Goal: Task Accomplishment & Management: Complete application form

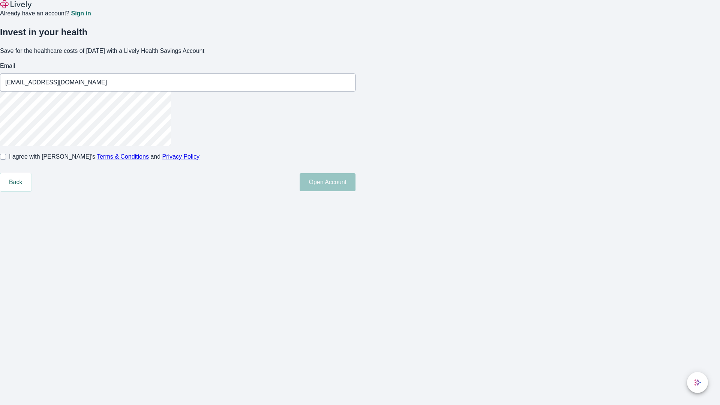
click at [6, 160] on input "I agree with Lively’s Terms & Conditions and Privacy Policy" at bounding box center [3, 157] width 6 height 6
checkbox input "true"
click at [355, 191] on button "Open Account" at bounding box center [327, 182] width 56 height 18
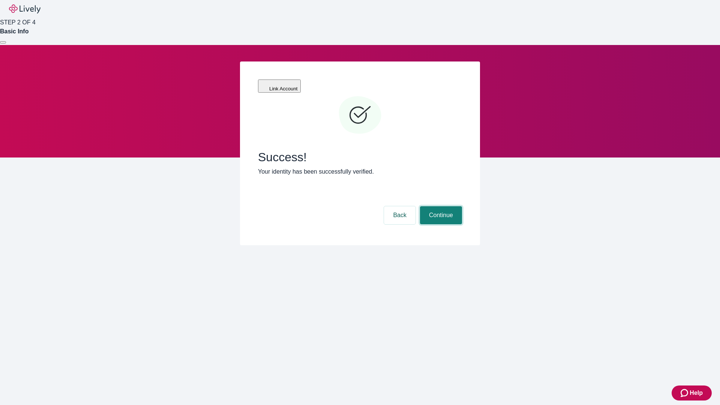
click at [440, 206] on button "Continue" at bounding box center [441, 215] width 42 height 18
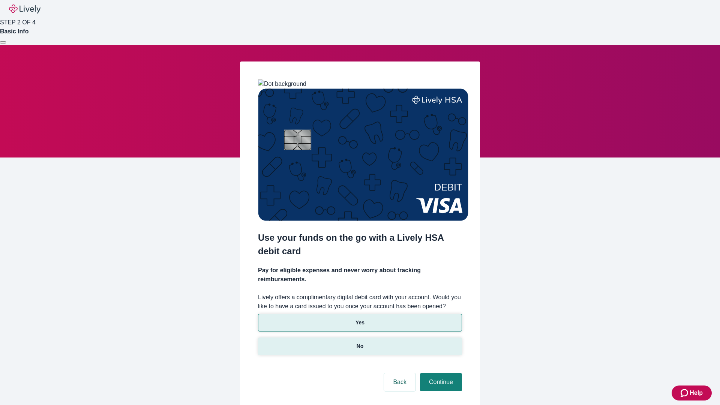
click at [359, 342] on p "No" at bounding box center [359, 346] width 7 height 8
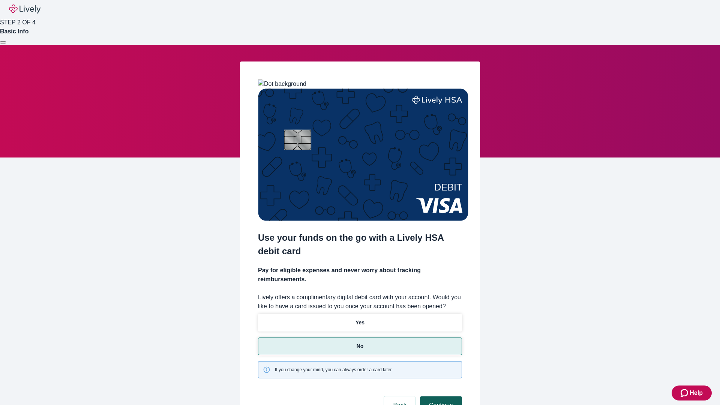
click at [440, 396] on button "Continue" at bounding box center [441, 405] width 42 height 18
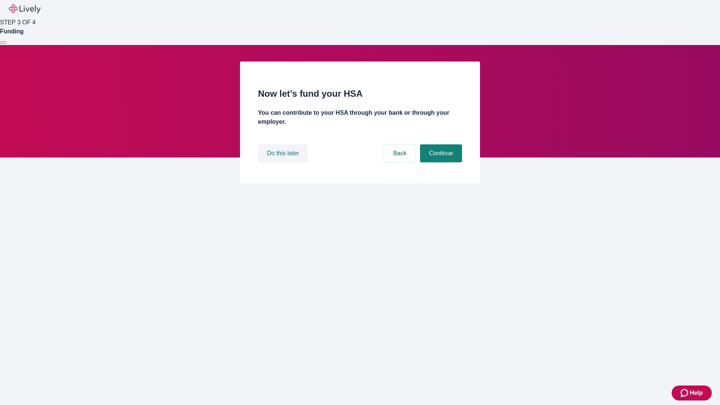
click at [284, 162] on button "Do this later" at bounding box center [283, 153] width 50 height 18
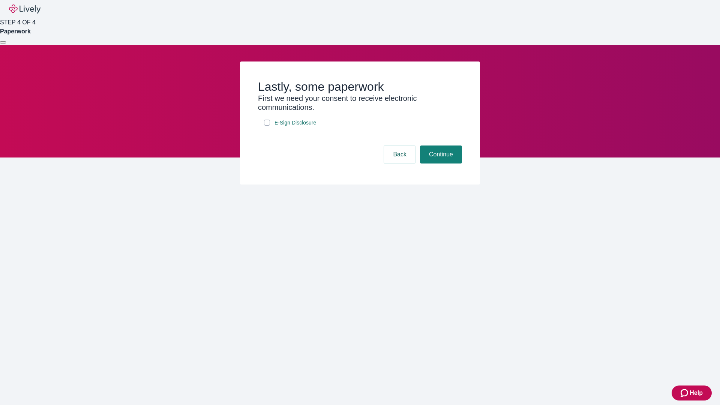
click at [267, 126] on input "E-Sign Disclosure" at bounding box center [267, 123] width 6 height 6
checkbox input "true"
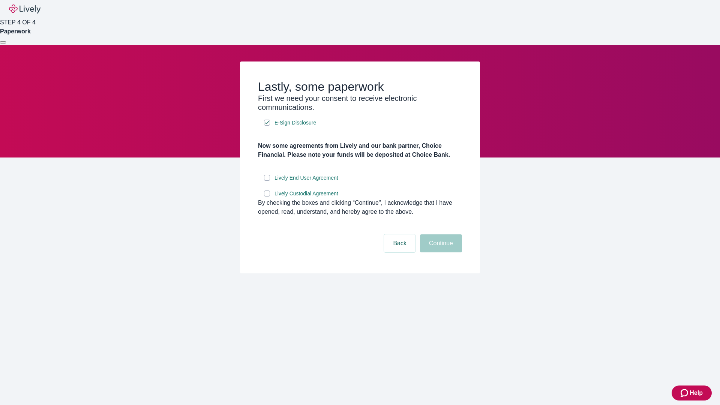
click at [267, 181] on input "Lively End User Agreement" at bounding box center [267, 178] width 6 height 6
checkbox input "true"
click at [267, 196] on input "Lively Custodial Agreement" at bounding box center [267, 193] width 6 height 6
checkbox input "true"
click at [440, 252] on button "Continue" at bounding box center [441, 243] width 42 height 18
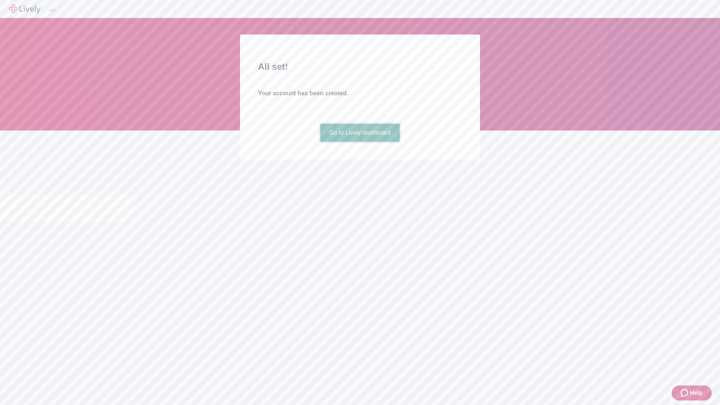
click at [359, 142] on link "Go to Lively dashboard" at bounding box center [360, 133] width 80 height 18
